Goal: Task Accomplishment & Management: Use online tool/utility

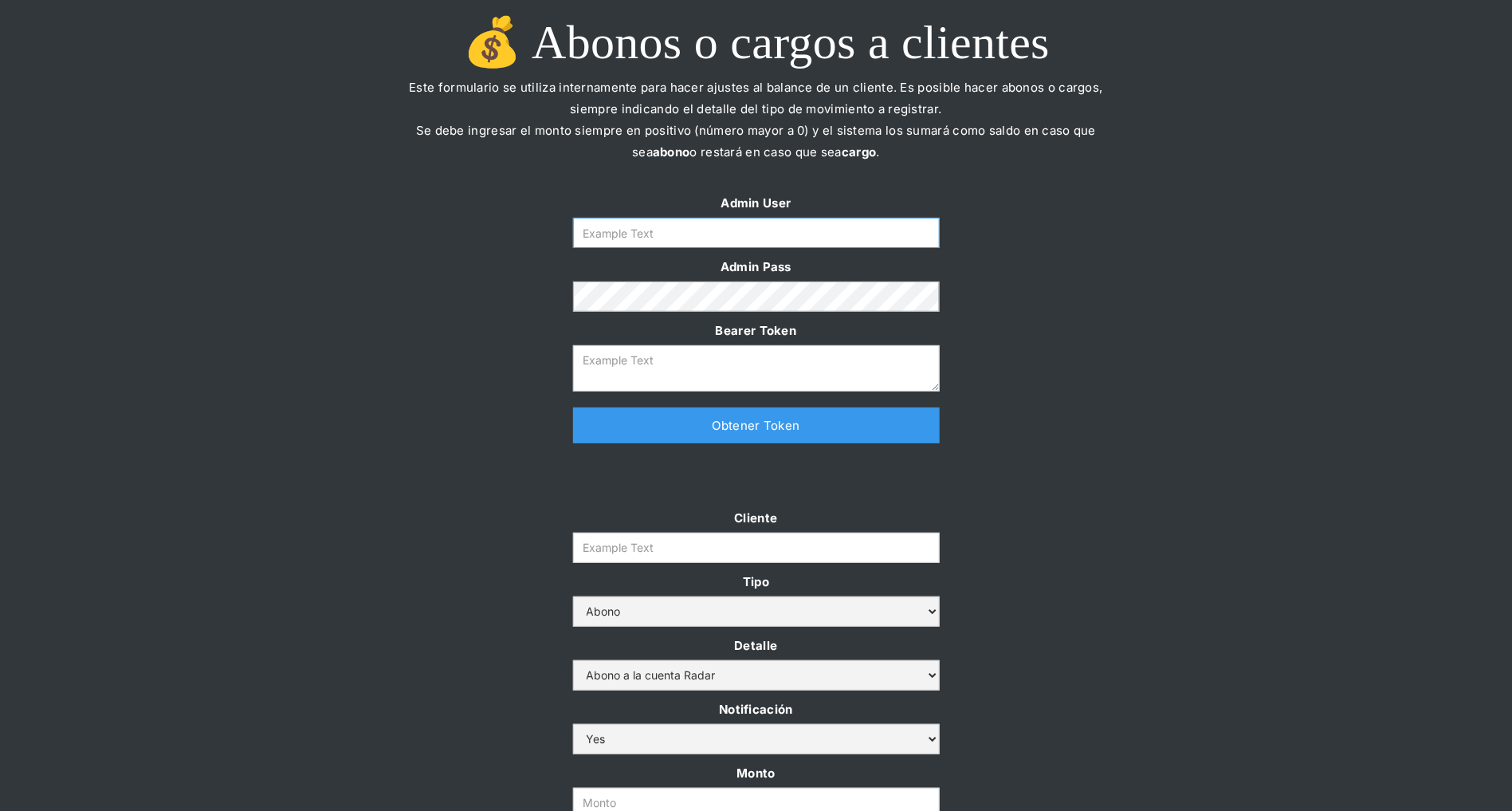
click at [673, 220] on input "Form" at bounding box center [756, 232] width 367 height 31
type input "[PERSON_NAME][EMAIL_ADDRESS][DOMAIN_NAME]"
click at [688, 427] on link "Obtener Token" at bounding box center [756, 425] width 367 height 36
type textarea "eyJhbGciOiJSUzI1NiIsInR5cCI6IkpXVCJ9.eyJkYXRhIjp7ImlkIjoiZGFuaWVsYUBzb21vc3JhZG…"
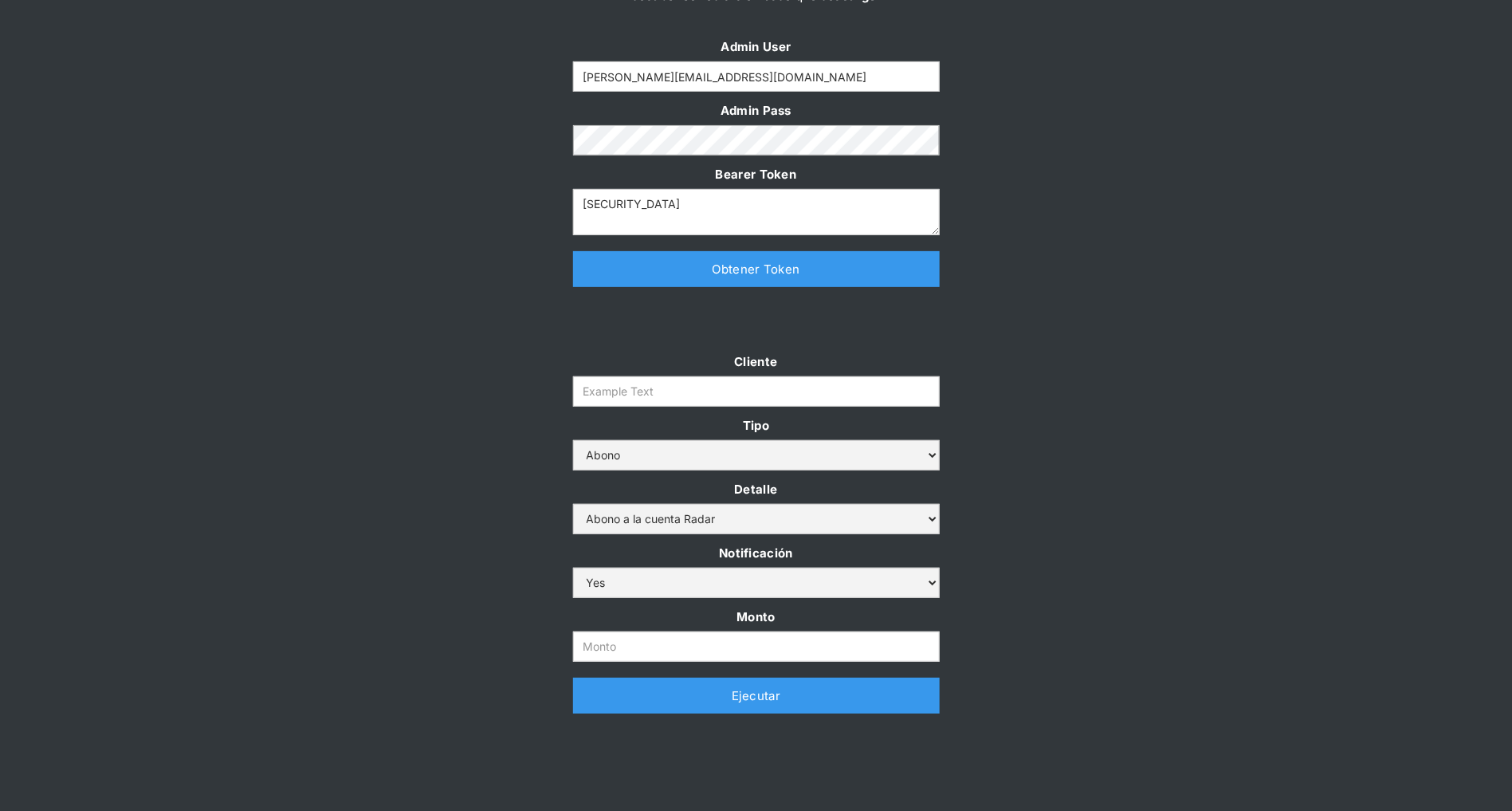
scroll to position [233, 0]
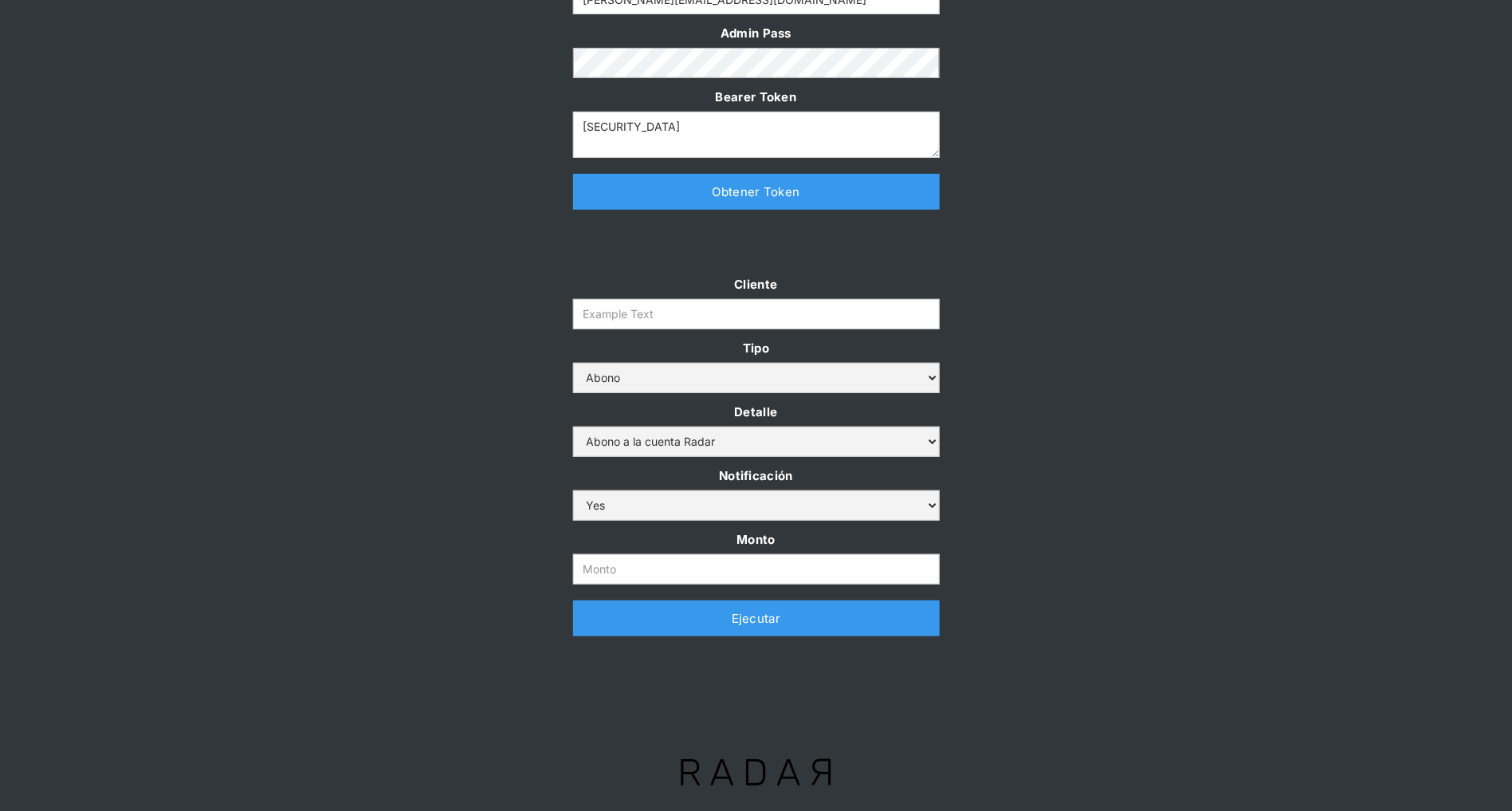
click at [617, 544] on label "Monto" at bounding box center [756, 539] width 367 height 21
click at [617, 554] on input "Monto" at bounding box center [756, 568] width 367 height 31
click at [617, 555] on input "Monto" at bounding box center [756, 568] width 367 height 31
paste input "300.000.000"
type input "300.000.000"
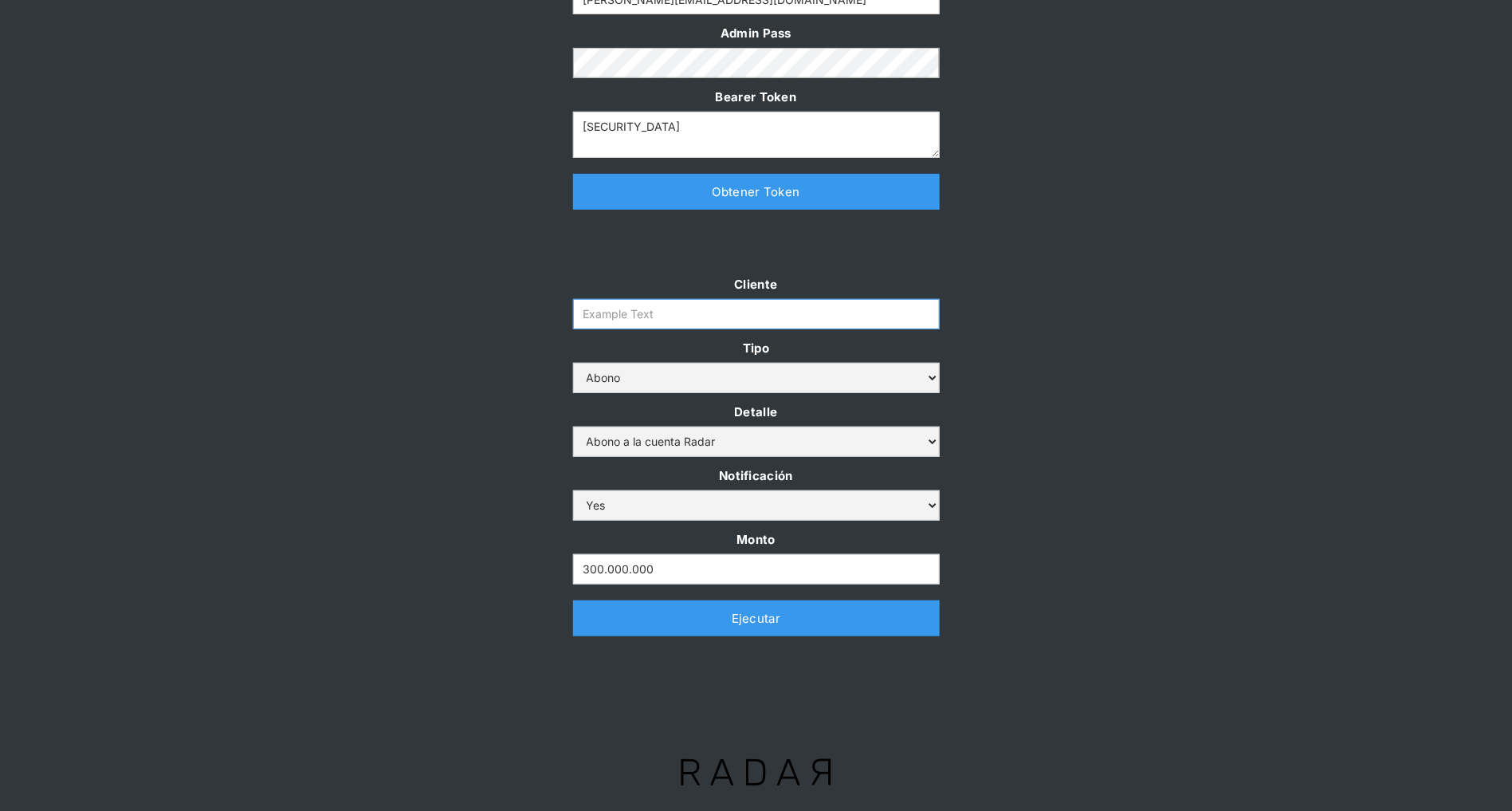
click at [619, 323] on input "Cliente" at bounding box center [756, 314] width 367 height 31
paste input "prontopaga"
type input "prontopaga"
click at [396, 315] on div "Cliente prontopaga Tipo Abono Cargo Detalle Abono a la cuenta Radar Devolución …" at bounding box center [756, 462] width 1512 height 379
click at [594, 627] on link "Ejecutar" at bounding box center [756, 618] width 367 height 36
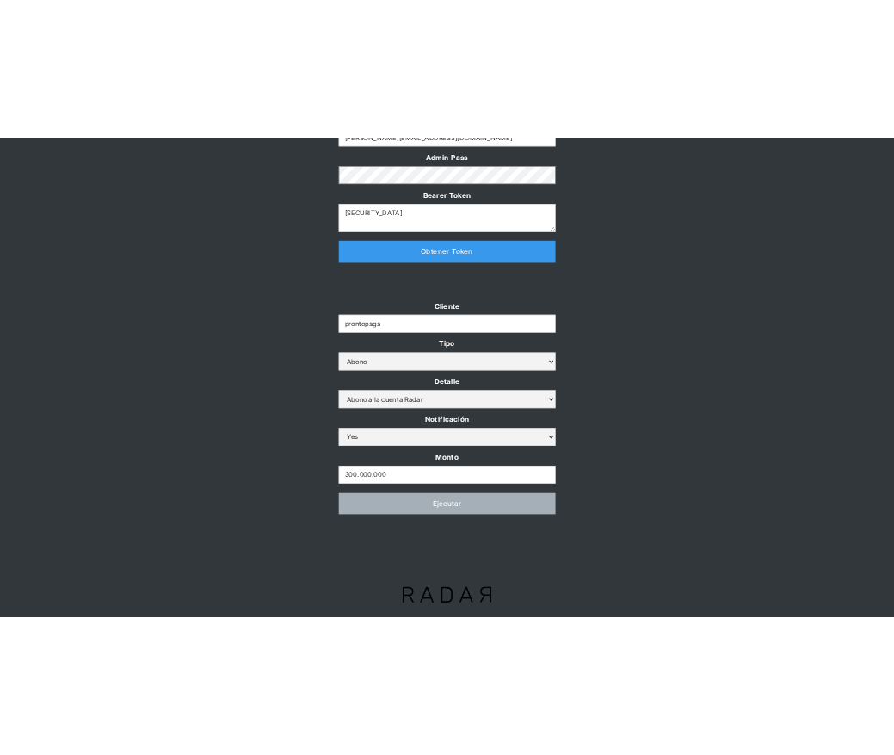
scroll to position [0, 0]
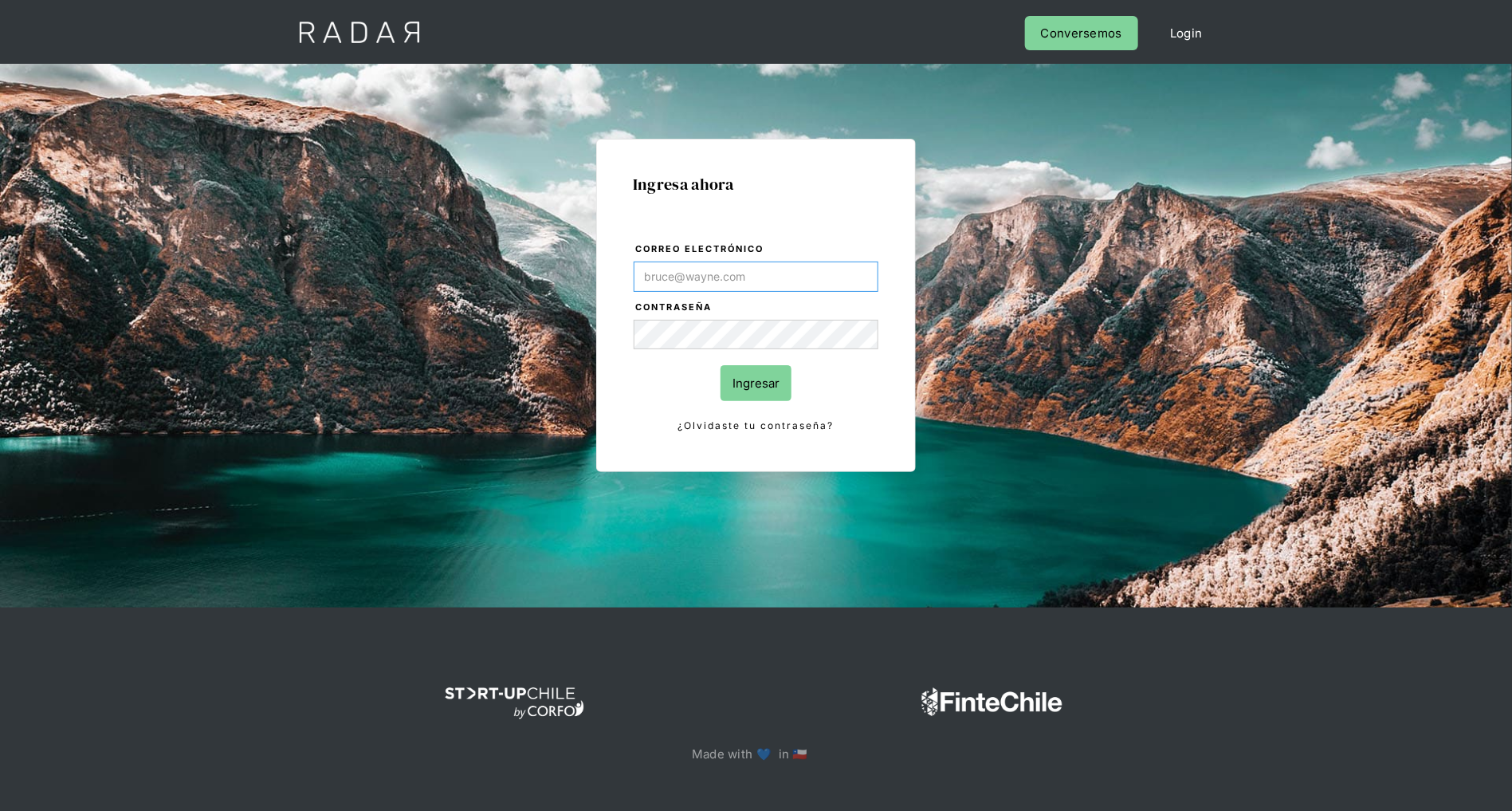
type input "[PERSON_NAME][EMAIL_ADDRESS][DOMAIN_NAME]"
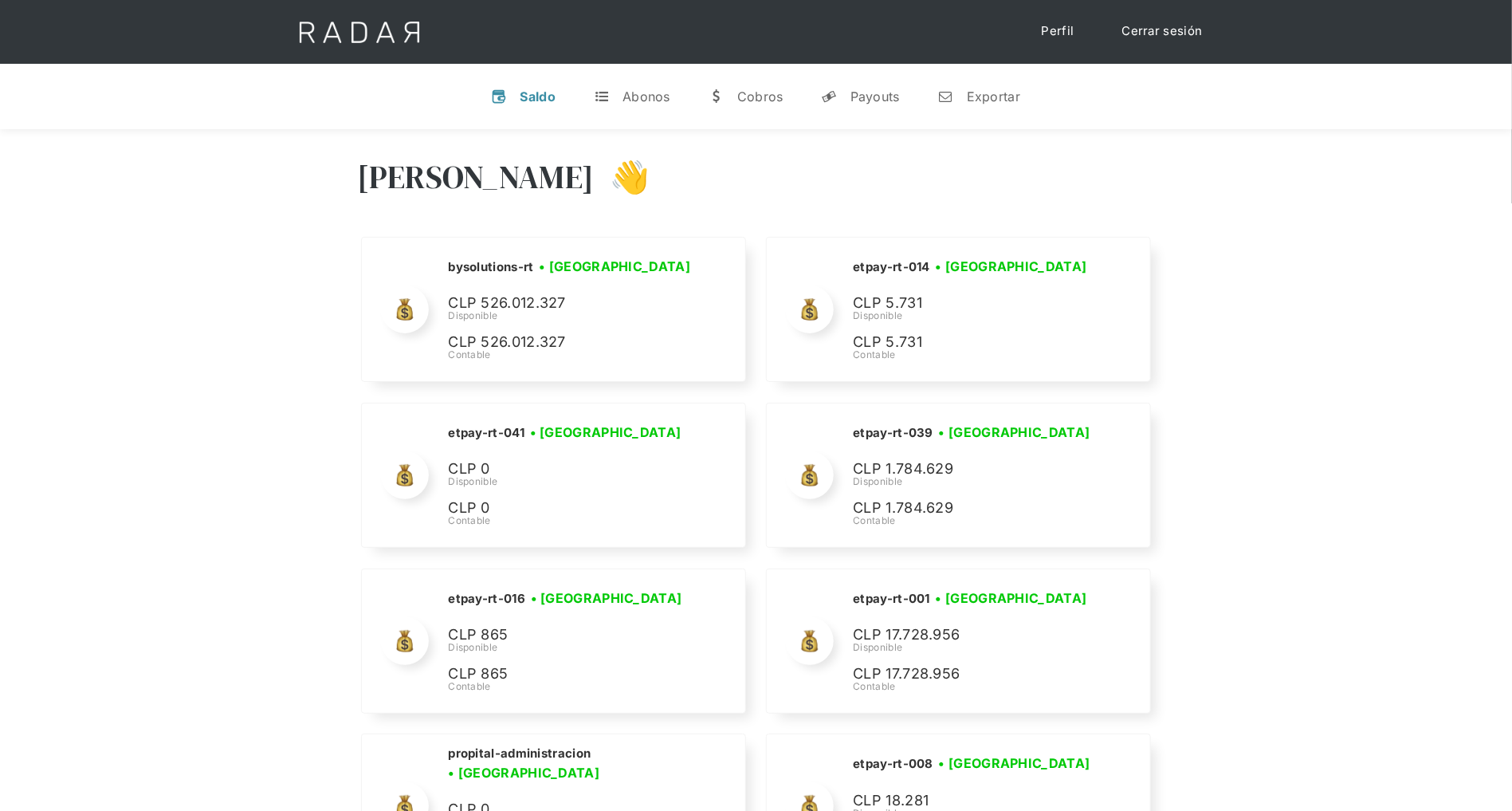
scroll to position [6471, 0]
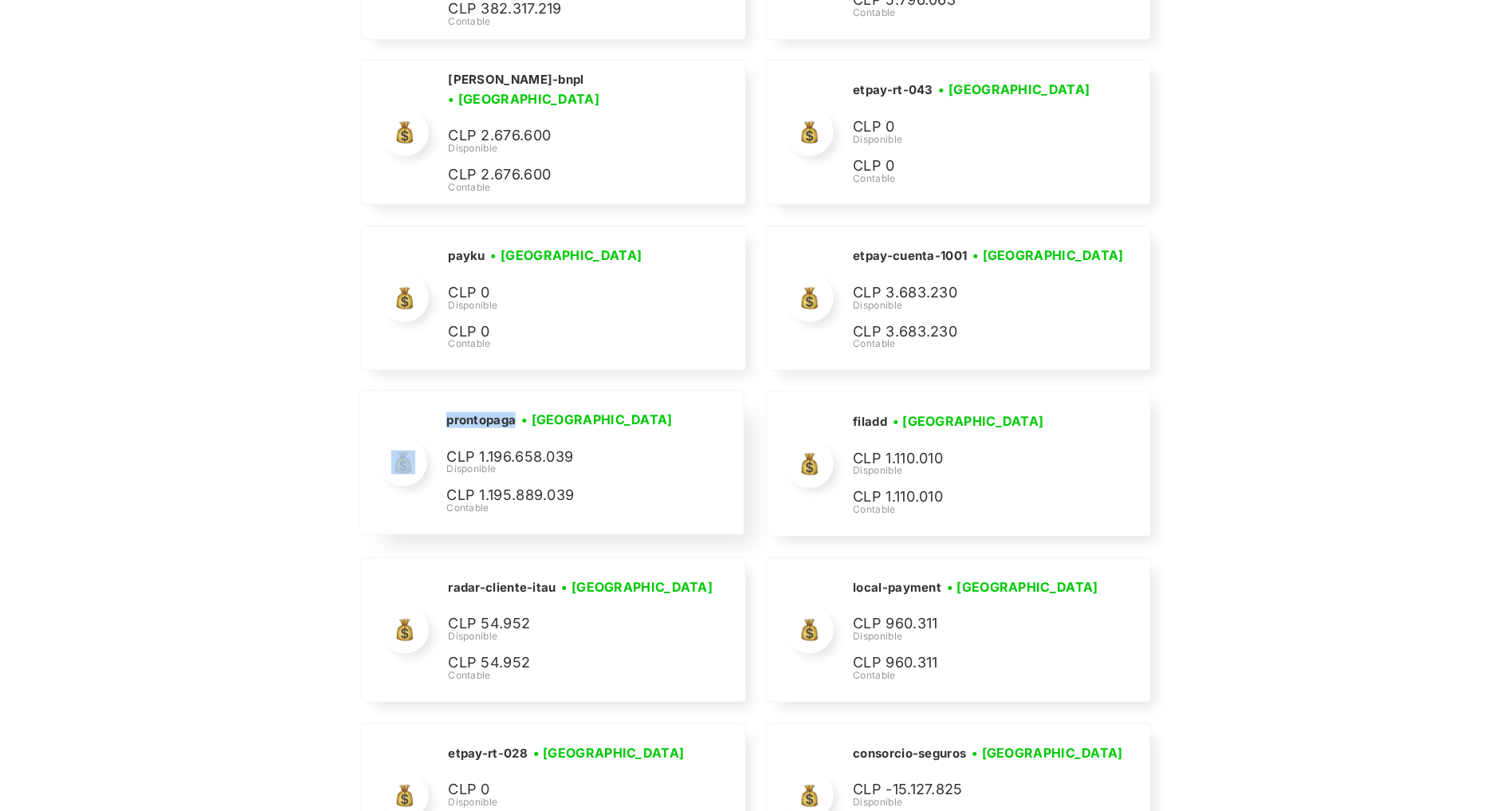
drag, startPoint x: 517, startPoint y: 409, endPoint x: 419, endPoint y: 406, distance: 98.0
click at [419, 406] on div "prontopaga • Conectada • Desconectada CLP 1.196.658.039 Disponible CLP 1.195.88…" at bounding box center [551, 462] width 382 height 143
click at [469, 412] on h2 "prontopaga" at bounding box center [481, 419] width 69 height 16
drag, startPoint x: 445, startPoint y: 404, endPoint x: 514, endPoint y: 407, distance: 69.1
click at [514, 412] on h2 "prontopaga" at bounding box center [481, 419] width 69 height 16
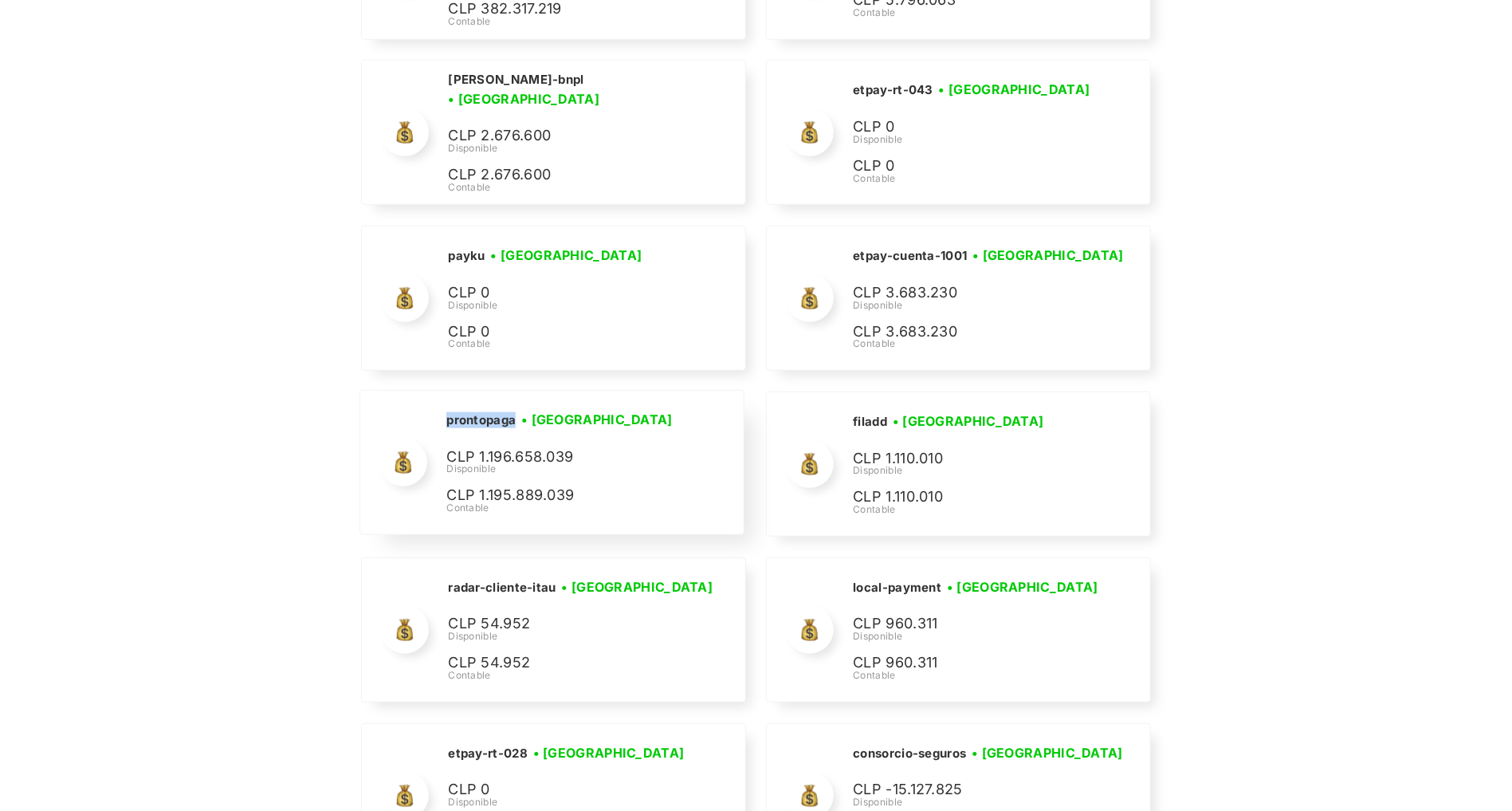
copy h2 "prontopaga"
